Goal: Task Accomplishment & Management: Manage account settings

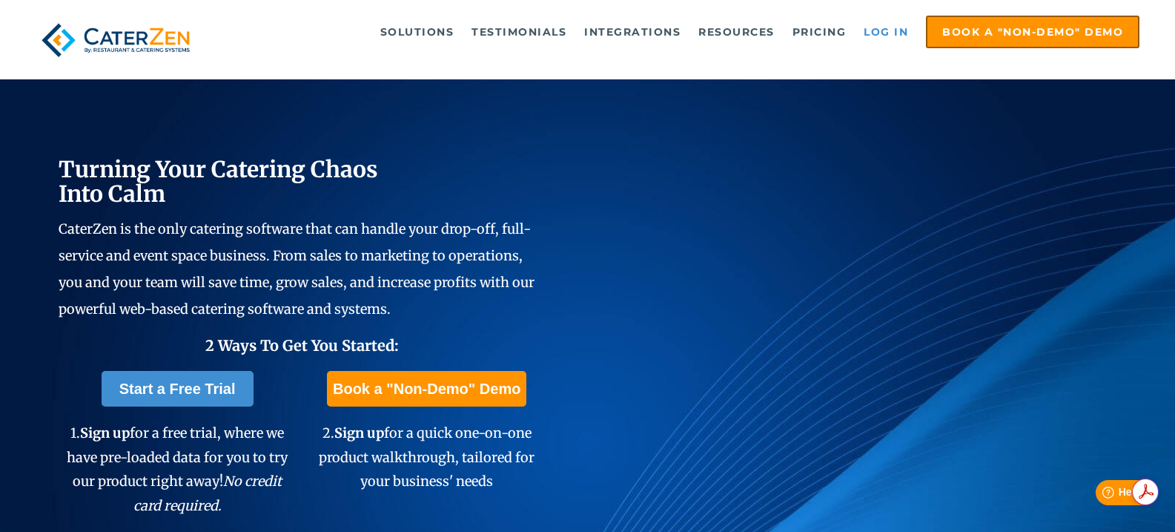
click at [903, 35] on link "Log in" at bounding box center [885, 32] width 59 height 30
click at [880, 38] on link "Log in" at bounding box center [885, 32] width 59 height 30
click at [877, 32] on link "Log in" at bounding box center [885, 32] width 59 height 30
click at [880, 39] on link "Log in" at bounding box center [885, 32] width 59 height 30
